Goal: Information Seeking & Learning: Learn about a topic

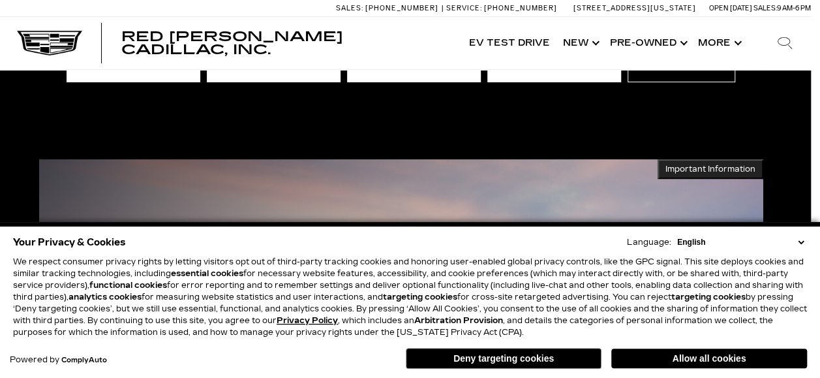
scroll to position [152, 9]
click at [540, 361] on button "Deny targeting cookies" at bounding box center [504, 358] width 196 height 21
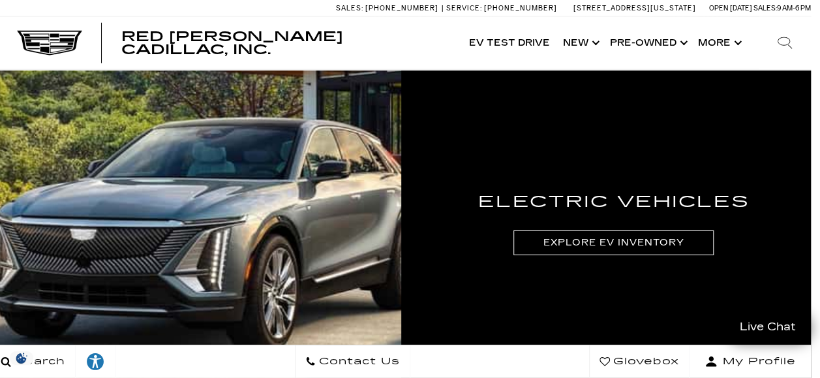
scroll to position [1829, 9]
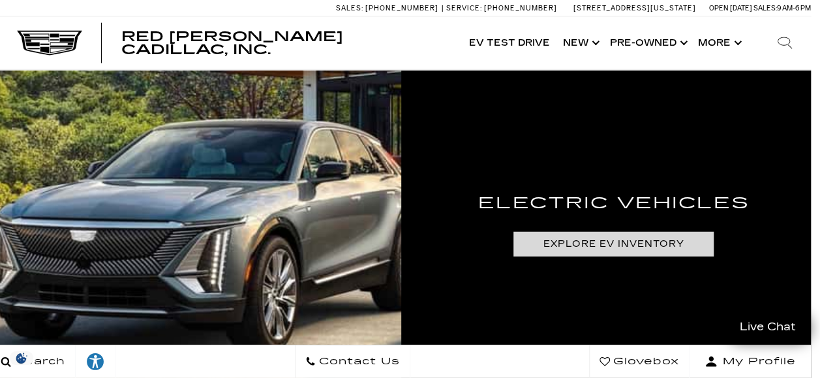
click at [543, 243] on link "Explore EV Inventory" at bounding box center [614, 244] width 200 height 24
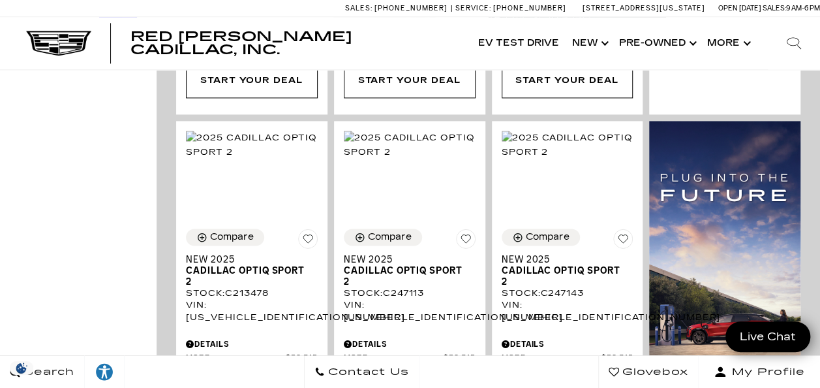
scroll to position [991, 0]
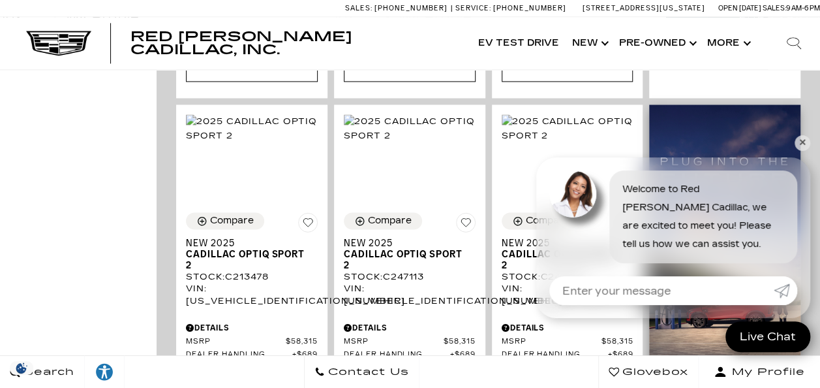
click at [801, 134] on img at bounding box center [724, 277] width 151 height 346
click at [802, 142] on link "✕" at bounding box center [803, 143] width 16 height 16
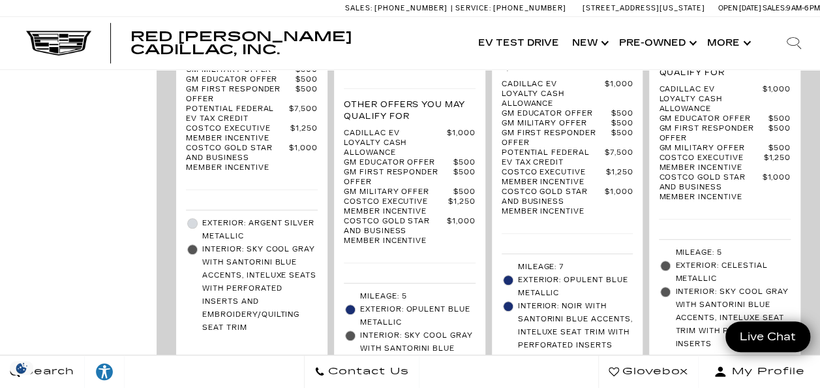
scroll to position [2803, 0]
